Goal: Task Accomplishment & Management: Manage account settings

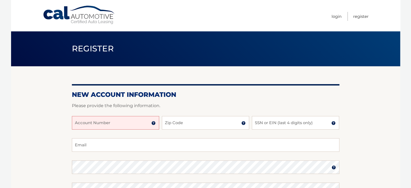
click at [116, 123] on input "Account Number" at bounding box center [115, 123] width 87 height 14
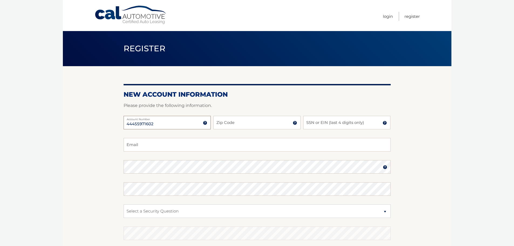
type input "44455971602"
click at [236, 113] on div at bounding box center [257, 112] width 267 height 6
click at [233, 125] on input "Zip Code" at bounding box center [257, 123] width 87 height 14
type input "33578"
click at [321, 122] on input "SSN or EIN (last 4 digits only)" at bounding box center [347, 123] width 87 height 14
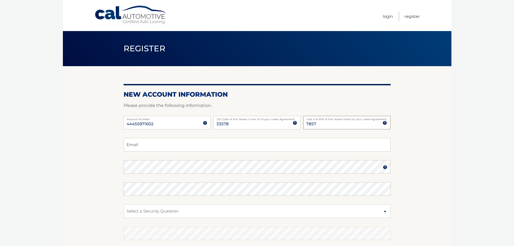
type input "7857"
click at [143, 146] on input "Email" at bounding box center [257, 145] width 267 height 14
type input "Joseph.Legate@gmail.com"
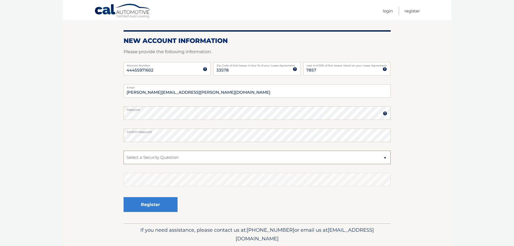
scroll to position [54, 0]
click at [179, 158] on select "Select a Security Question What was the name of your elementary school? What is…" at bounding box center [257, 157] width 267 height 14
select select "2"
click at [124, 150] on select "Select a Security Question What was the name of your elementary school? What is…" at bounding box center [257, 157] width 267 height 14
click at [172, 186] on fieldset "Joseph.Legate@gmail.com Email Password Password should be a minimum of 6 charac…" at bounding box center [257, 153] width 267 height 139
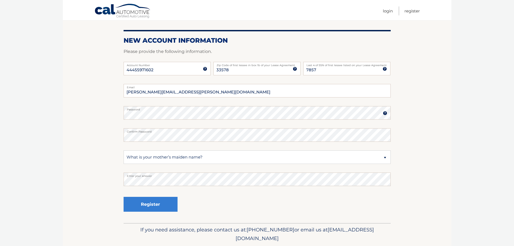
click at [196, 187] on div "Register" at bounding box center [257, 205] width 267 height 20
click at [160, 187] on button "Register" at bounding box center [151, 204] width 54 height 15
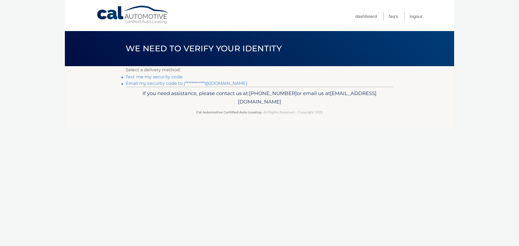
click at [163, 76] on link "Text me my security code" at bounding box center [154, 76] width 57 height 5
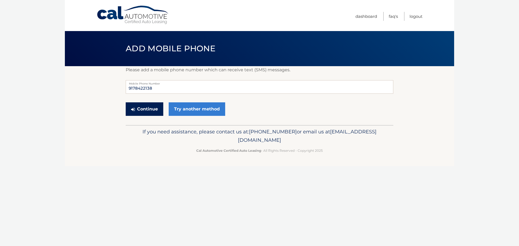
click at [146, 106] on button "Continue" at bounding box center [145, 109] width 38 height 14
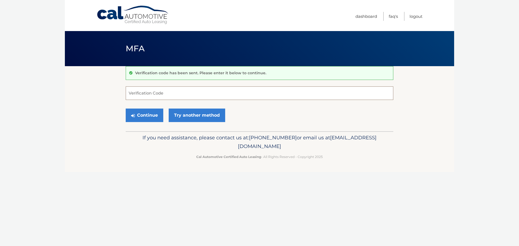
click at [169, 93] on input "Verification Code" at bounding box center [259, 93] width 267 height 14
type input "226722"
click at [140, 120] on button "Continue" at bounding box center [145, 116] width 38 height 14
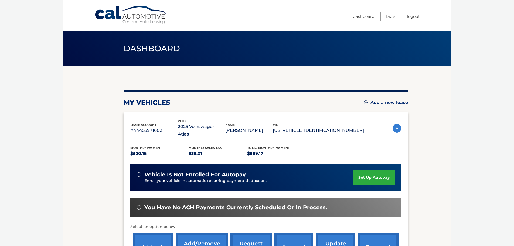
scroll to position [27, 0]
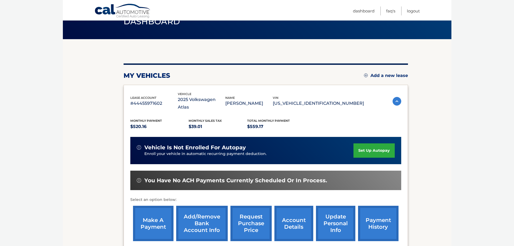
click at [360, 143] on link "set up autopay" at bounding box center [374, 150] width 41 height 14
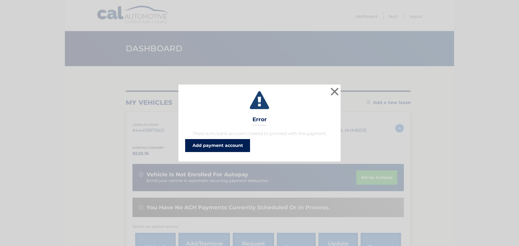
click at [234, 142] on link "Add payment account" at bounding box center [217, 145] width 65 height 13
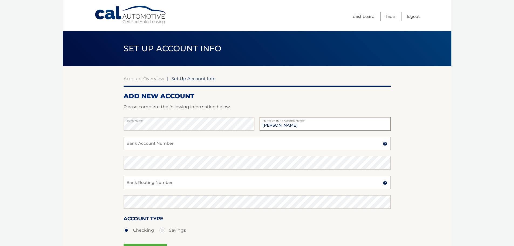
type input "[PERSON_NAME]"
click at [210, 142] on input "Bank Account Number" at bounding box center [257, 144] width 267 height 14
type input "7984740981"
type input "4984740981"
click at [127, 144] on input "7984740981" at bounding box center [257, 144] width 267 height 14
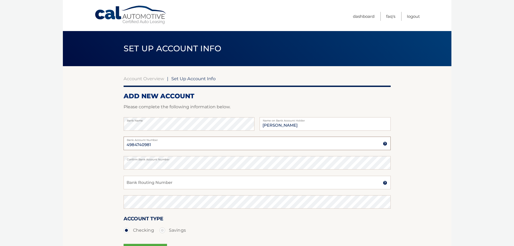
type input "4984740981"
click at [136, 181] on input "Bank Routing Number" at bounding box center [257, 183] width 267 height 14
type input "021000089"
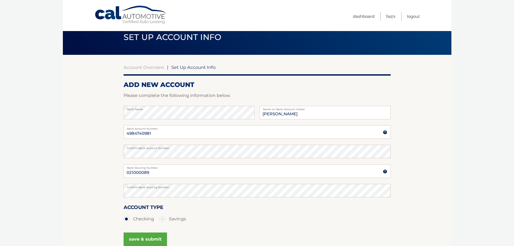
click at [111, 188] on section "Account Overview | Set Up Account Info ADD NEW ACCOUNT Please complete the foll…" at bounding box center [257, 158] width 389 height 206
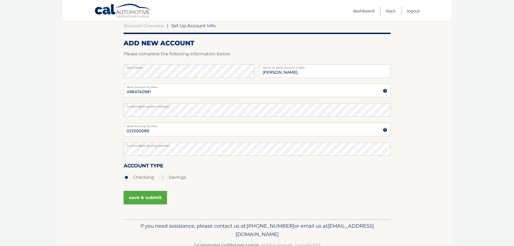
scroll to position [65, 0]
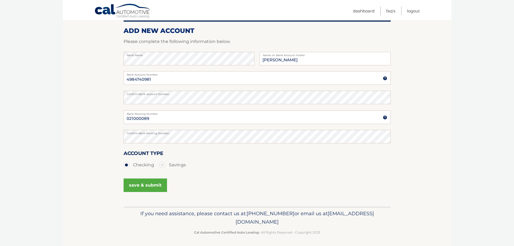
click at [149, 185] on button "save & submit" at bounding box center [145, 186] width 43 height 14
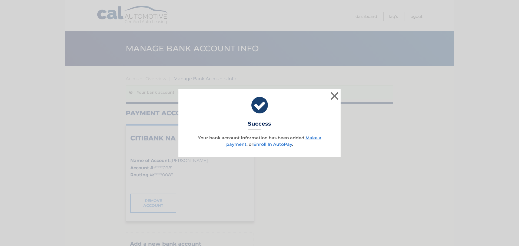
click at [274, 144] on link "Enroll In AutoPay" at bounding box center [272, 144] width 39 height 5
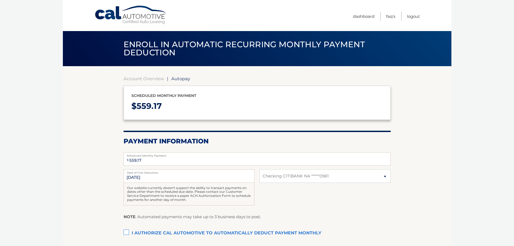
select select "ZjQwYTUwOGYtMTIzOC00MTVkLWExZWQtNmRhOTNiMWE0ZDRl"
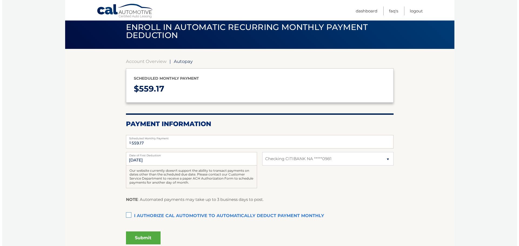
scroll to position [27, 0]
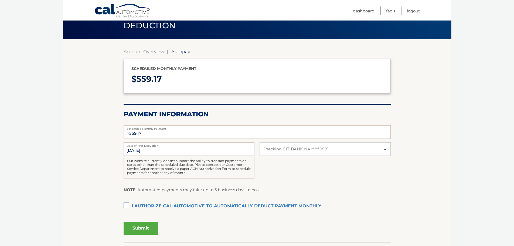
click at [125, 206] on label "I authorize cal automotive to automatically deduct payment monthly This checkbo…" at bounding box center [257, 206] width 267 height 11
click at [0, 0] on input "I authorize cal automotive to automatically deduct payment monthly This checkbo…" at bounding box center [0, 0] width 0 height 0
click at [140, 228] on button "Submit" at bounding box center [141, 228] width 35 height 13
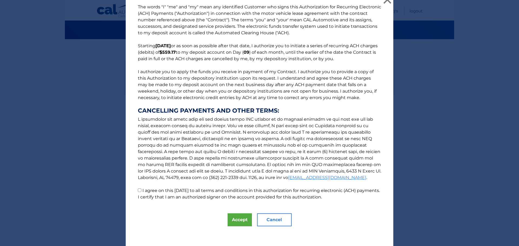
scroll to position [9, 0]
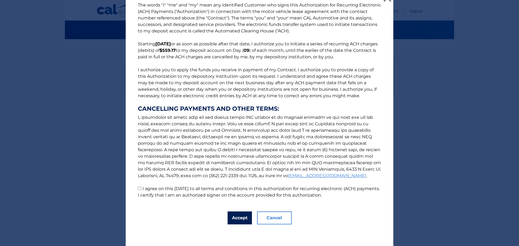
click at [233, 217] on button "Accept" at bounding box center [239, 217] width 24 height 13
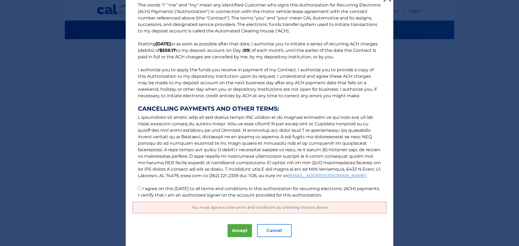
click at [138, 188] on input "I agree on this 08/30/2025 to all terms and conditions in this authorization fo…" at bounding box center [140, 189] width 4 height 4
checkbox input "true"
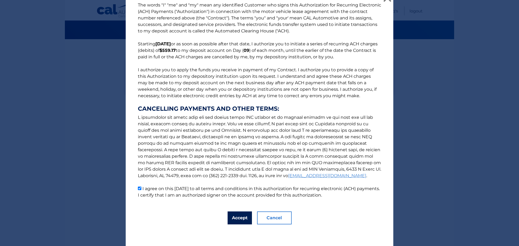
click at [239, 218] on button "Accept" at bounding box center [239, 217] width 24 height 13
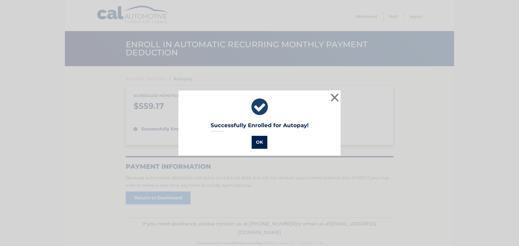
click at [261, 141] on button "OK" at bounding box center [259, 142] width 16 height 13
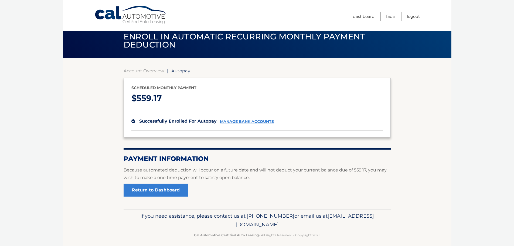
scroll to position [12, 0]
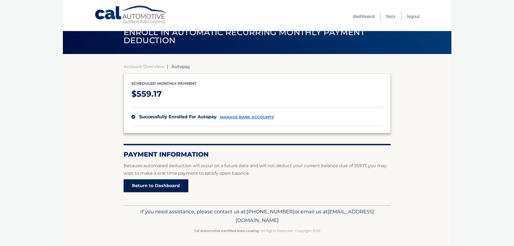
click at [154, 190] on link "Return to Dashboard" at bounding box center [156, 185] width 65 height 13
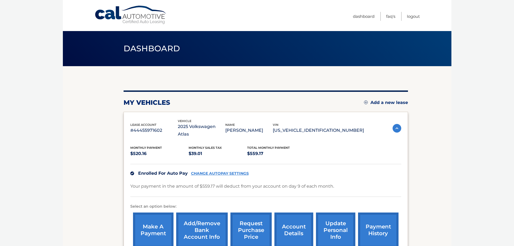
click at [300, 213] on link "account details" at bounding box center [294, 230] width 39 height 35
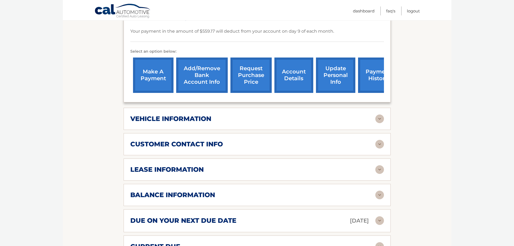
scroll to position [189, 0]
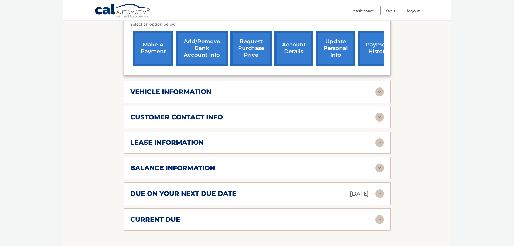
click at [349, 139] on div "lease information" at bounding box center [252, 143] width 245 height 8
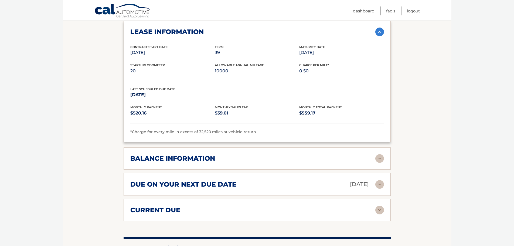
scroll to position [324, 0]
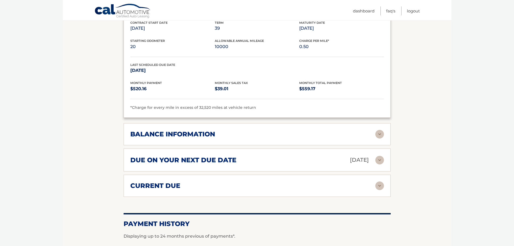
click at [291, 155] on div "due on your next due date Sep 09, 2025" at bounding box center [252, 159] width 245 height 9
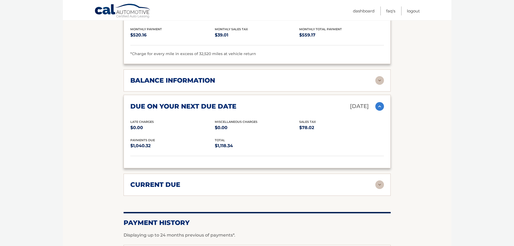
scroll to position [378, 0]
click at [234, 180] on div "current due" at bounding box center [252, 184] width 245 height 8
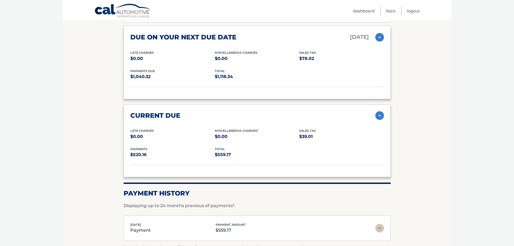
scroll to position [486, 0]
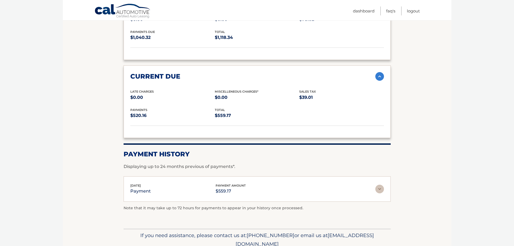
click at [381, 185] on img at bounding box center [380, 189] width 9 height 9
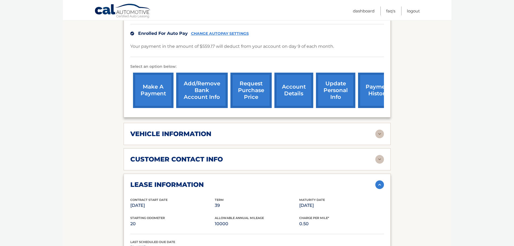
scroll to position [135, 0]
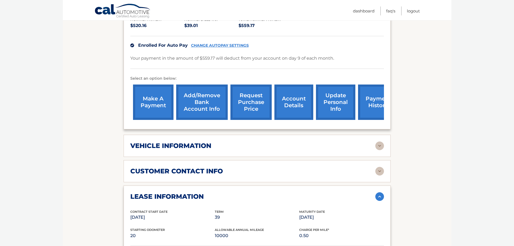
click at [147, 97] on link "make a payment" at bounding box center [153, 102] width 41 height 35
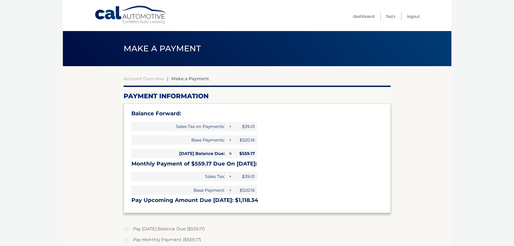
select select "ZjQwYTUwOGYtMTIzOC00MTVkLWExZWQtNmRhOTNiMWE0ZDRl"
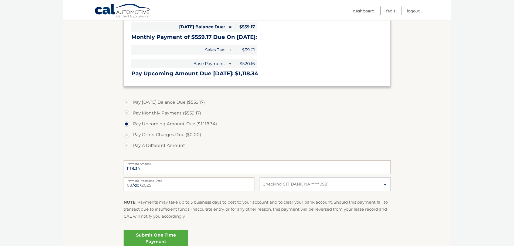
scroll to position [162, 0]
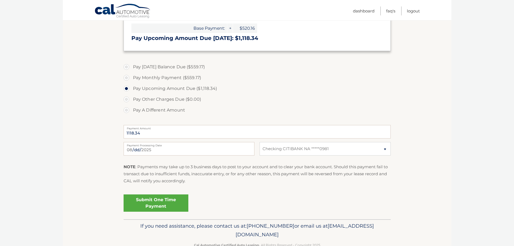
click at [127, 67] on label "Pay [DATE] Balance Due ($559.17)" at bounding box center [257, 67] width 267 height 11
click at [127, 67] on input "Pay [DATE] Balance Due ($559.17)" at bounding box center [128, 66] width 5 height 9
radio input "true"
type input "559.17"
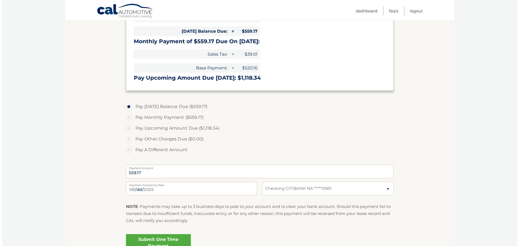
scroll to position [149, 0]
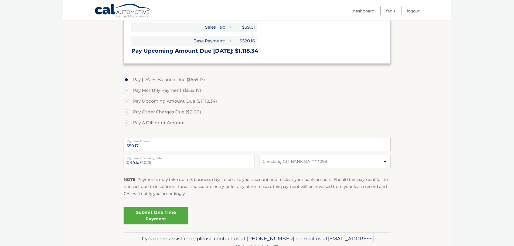
click at [166, 218] on link "Submit One Time Payment" at bounding box center [156, 215] width 65 height 17
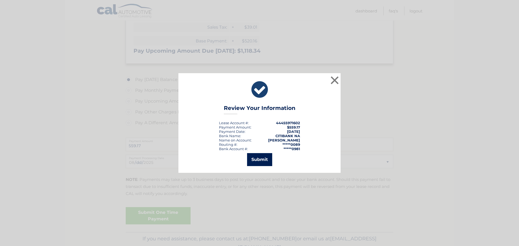
click at [256, 160] on button "Submit" at bounding box center [259, 159] width 25 height 13
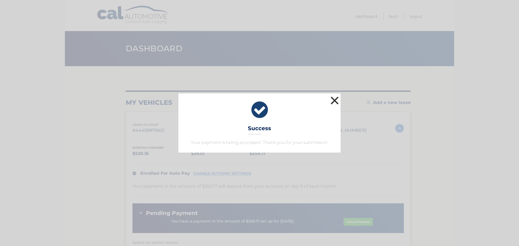
click at [333, 100] on button "×" at bounding box center [334, 100] width 11 height 11
